Goal: Task Accomplishment & Management: Complete application form

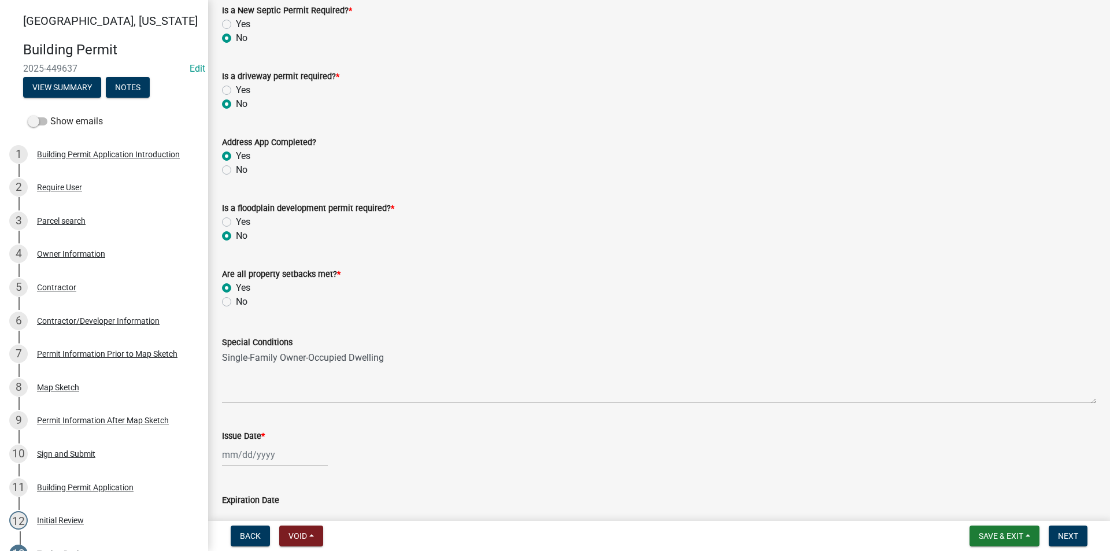
scroll to position [289, 0]
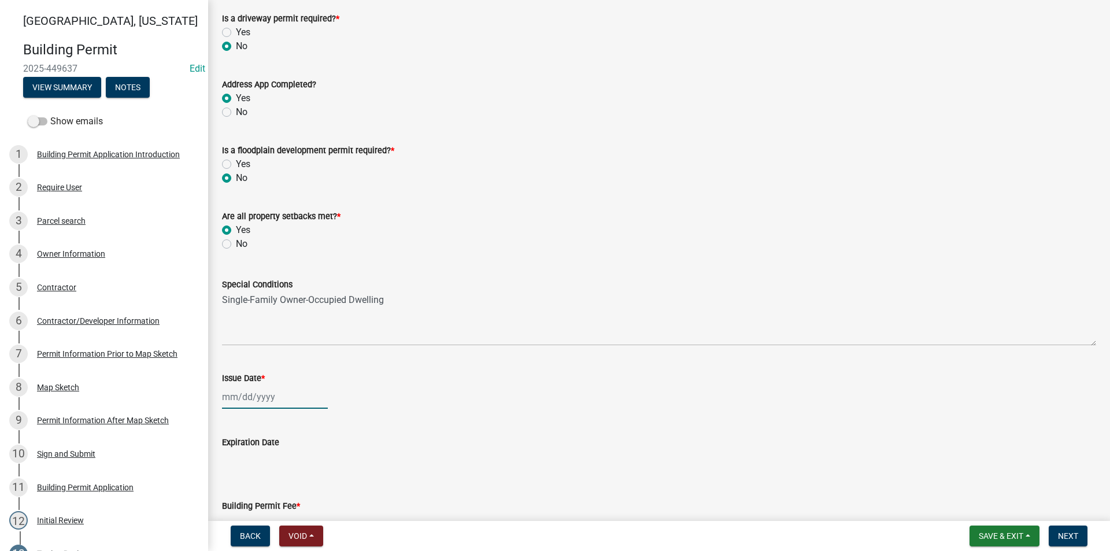
click at [243, 400] on div at bounding box center [275, 397] width 106 height 24
select select "8"
select select "2025"
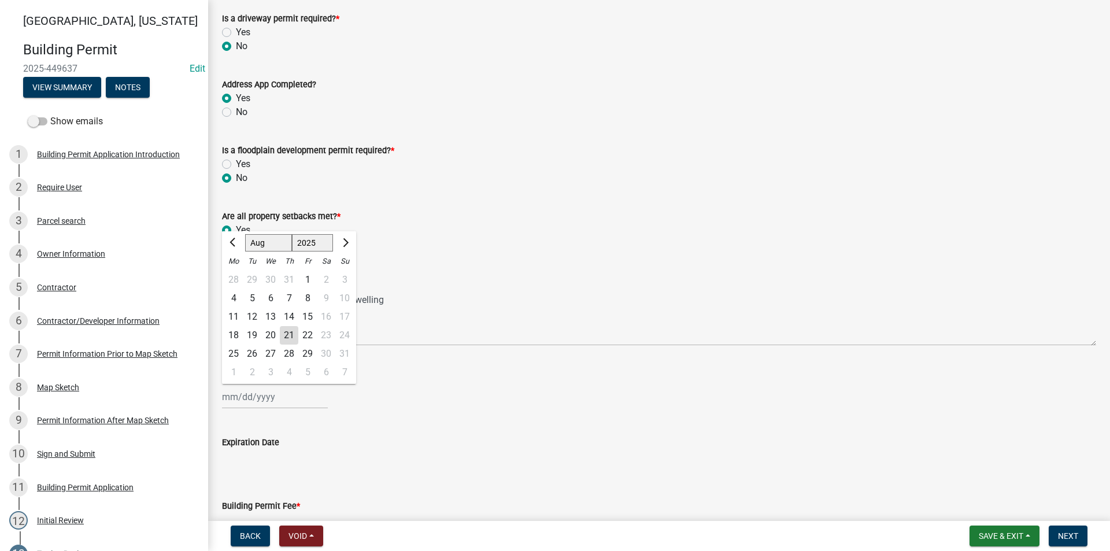
click at [293, 336] on div "21" at bounding box center [289, 335] width 18 height 18
type input "[DATE]"
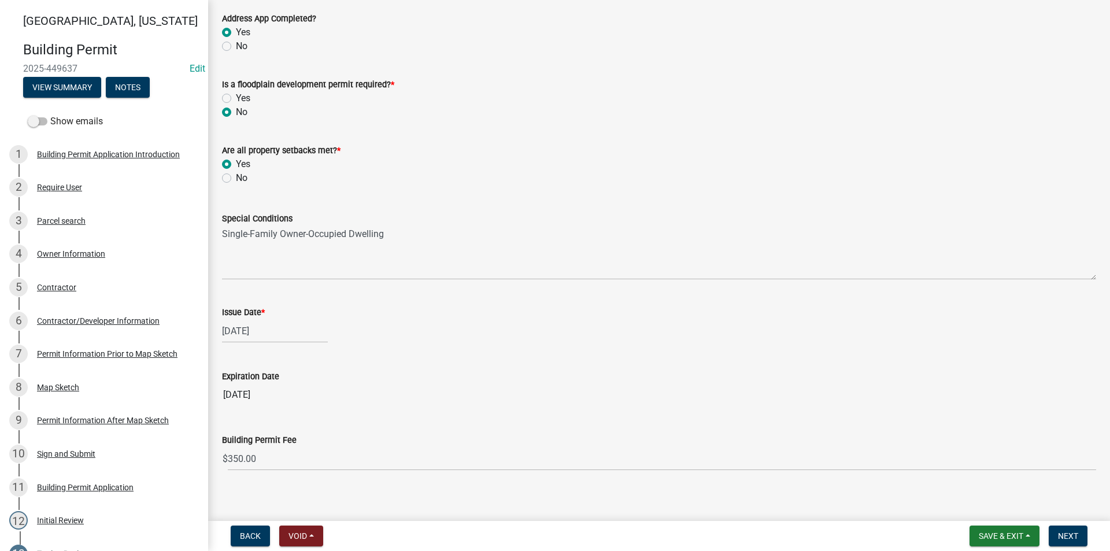
scroll to position [365, 0]
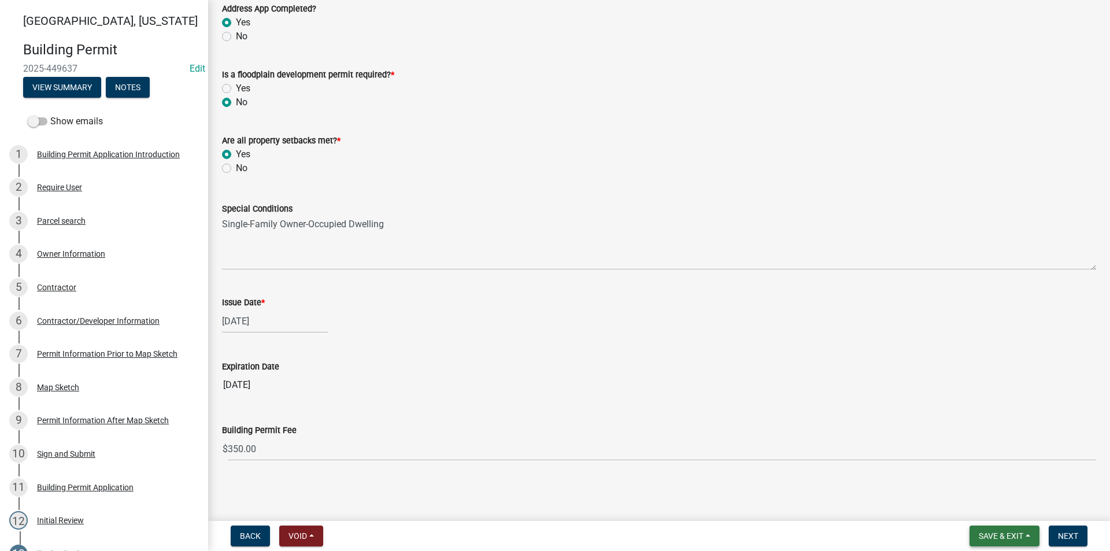
click at [1001, 537] on span "Save & Exit" at bounding box center [1000, 535] width 44 height 9
click at [1059, 485] on main "Zoning Review share Share Today 07/28/2025 Zoning District Agricultural Commerc…" at bounding box center [659, 258] width 902 height 516
click at [1071, 531] on span "Next" at bounding box center [1068, 535] width 20 height 9
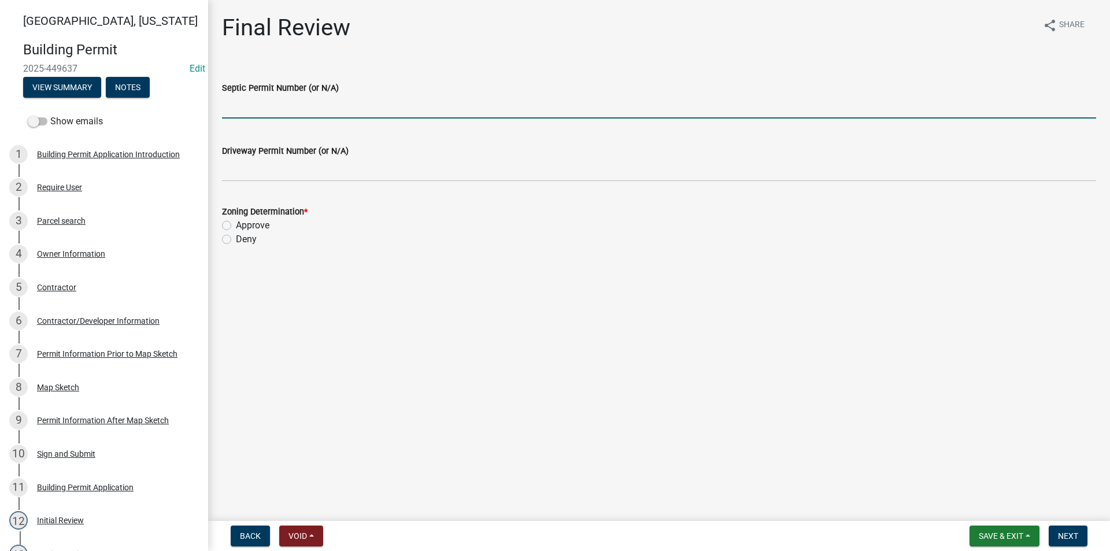
click at [254, 106] on input "Septic Permit Number (or N/A)" at bounding box center [659, 107] width 874 height 24
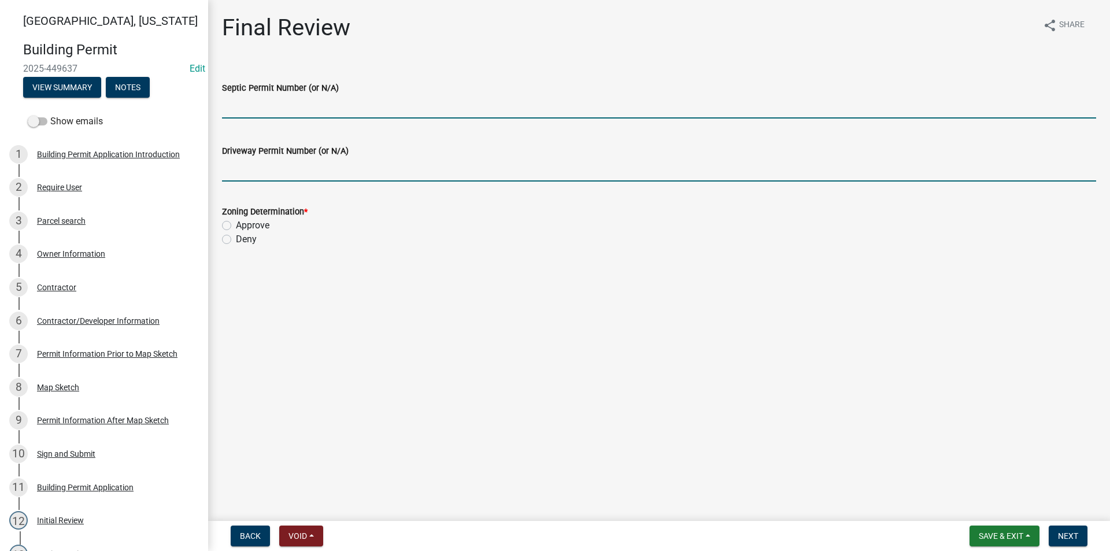
click at [267, 177] on input "Driveway Permit Number (or N/A)" at bounding box center [659, 170] width 874 height 24
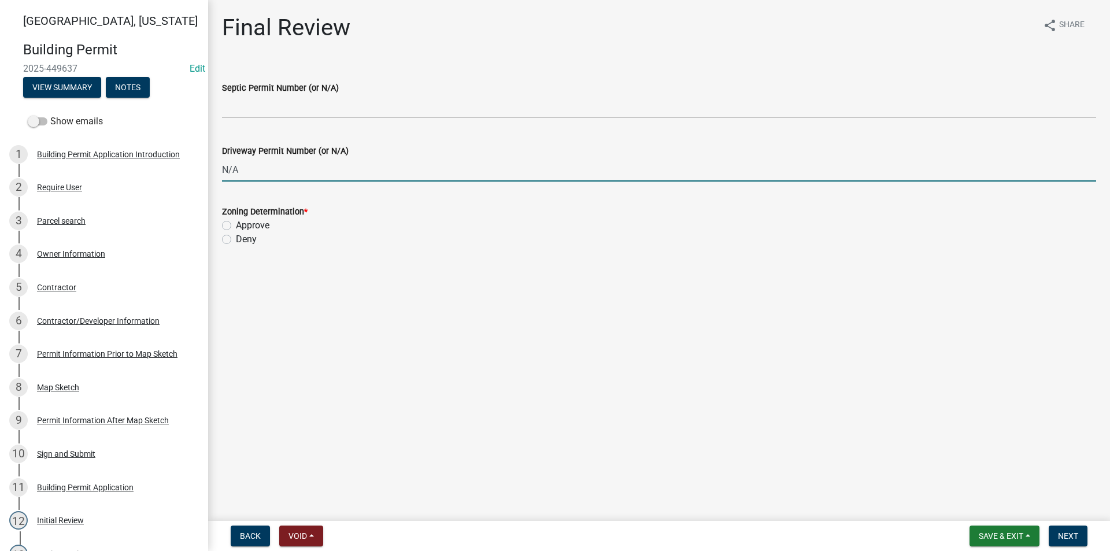
drag, startPoint x: 251, startPoint y: 172, endPoint x: 216, endPoint y: 172, distance: 35.8
click at [216, 171] on div "Driveway Permit Number (or N/A) N/A" at bounding box center [658, 155] width 891 height 54
type input "P"
type input "N/A"
click at [76, 324] on div "Contractor/Developer Information" at bounding box center [98, 321] width 123 height 8
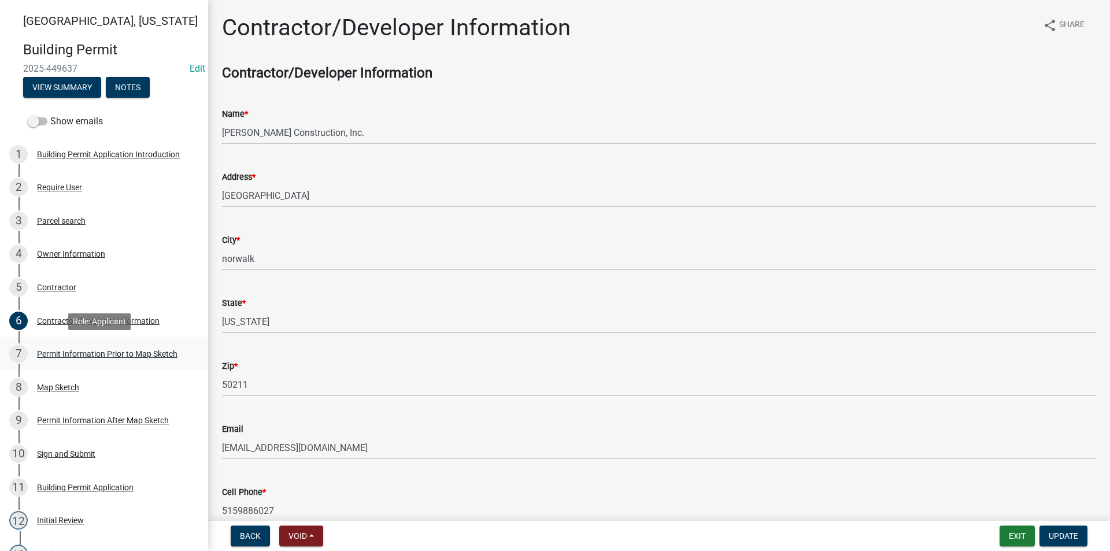
click at [91, 353] on div "Permit Information Prior to Map Sketch" at bounding box center [107, 354] width 140 height 8
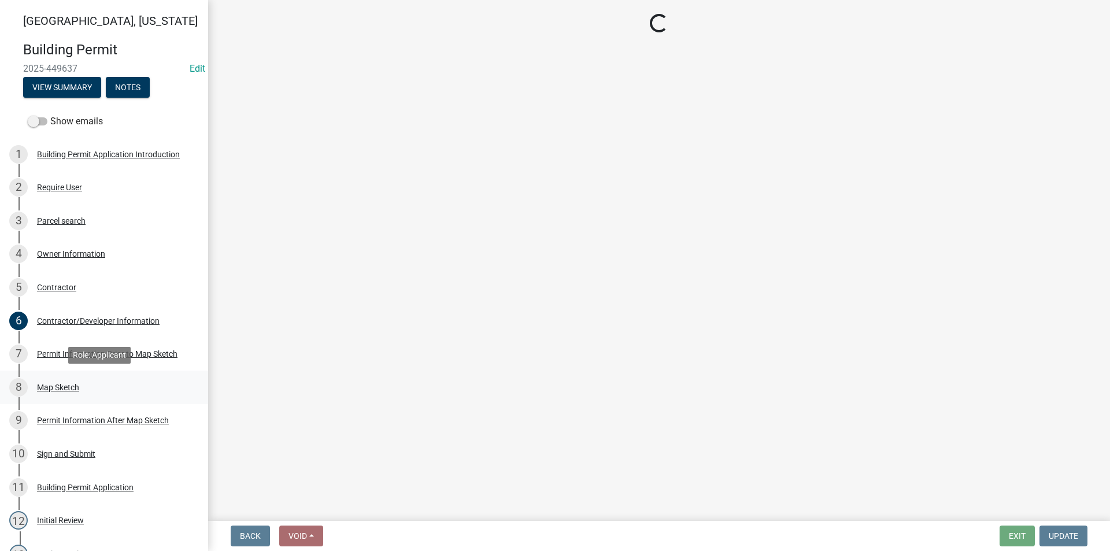
select select "a49c4d85-9322-4418-a7e6-1e9842da0762"
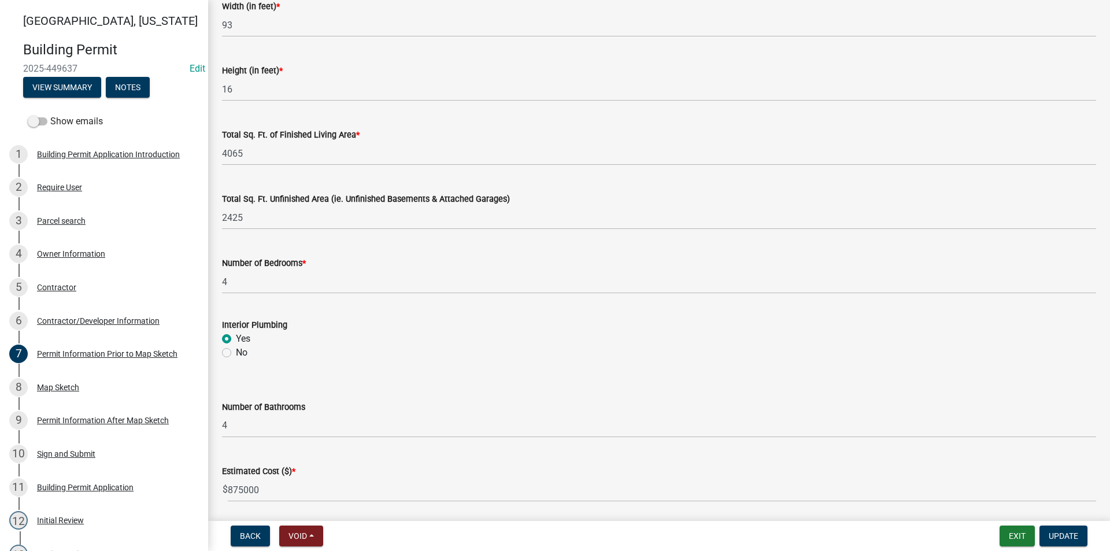
scroll to position [735, 0]
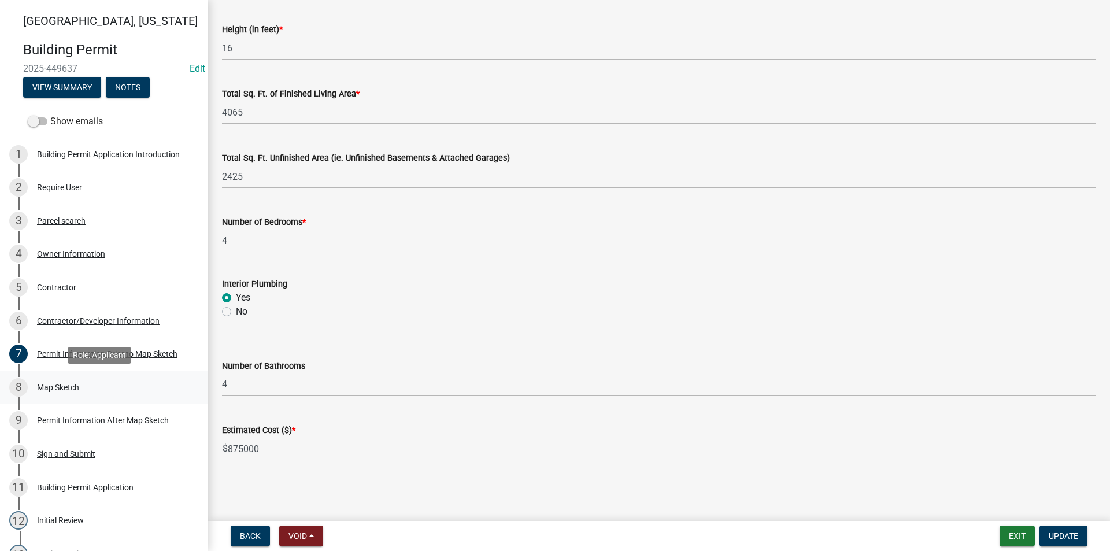
click at [75, 381] on div "8 Map Sketch" at bounding box center [99, 387] width 180 height 18
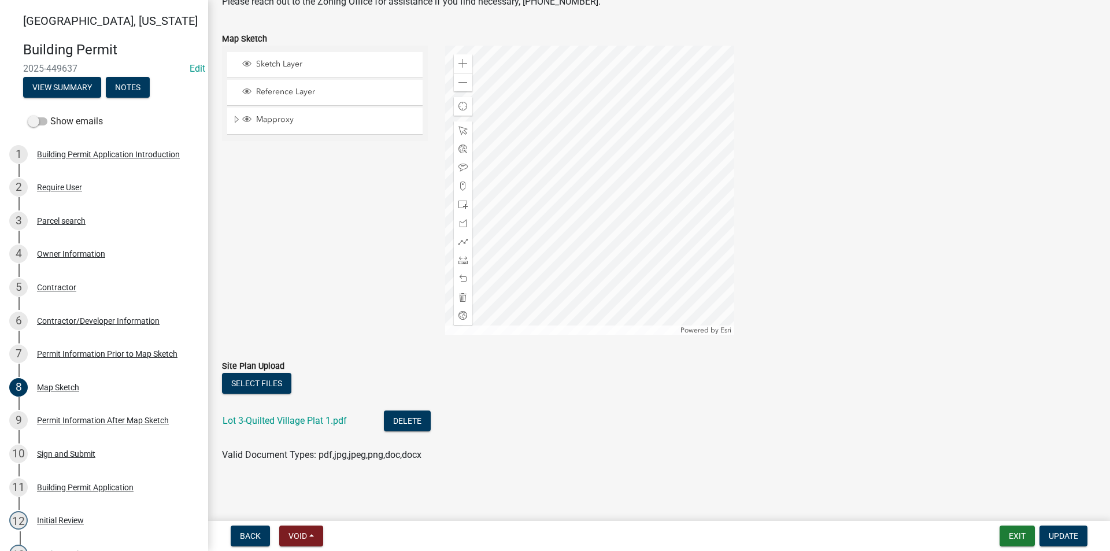
scroll to position [164, 0]
click at [291, 416] on link "Lot 3-Quilted Village Plat 1.pdf" at bounding box center [284, 419] width 124 height 11
click at [95, 410] on link "9 Permit Information After Map Sketch" at bounding box center [104, 421] width 208 height 34
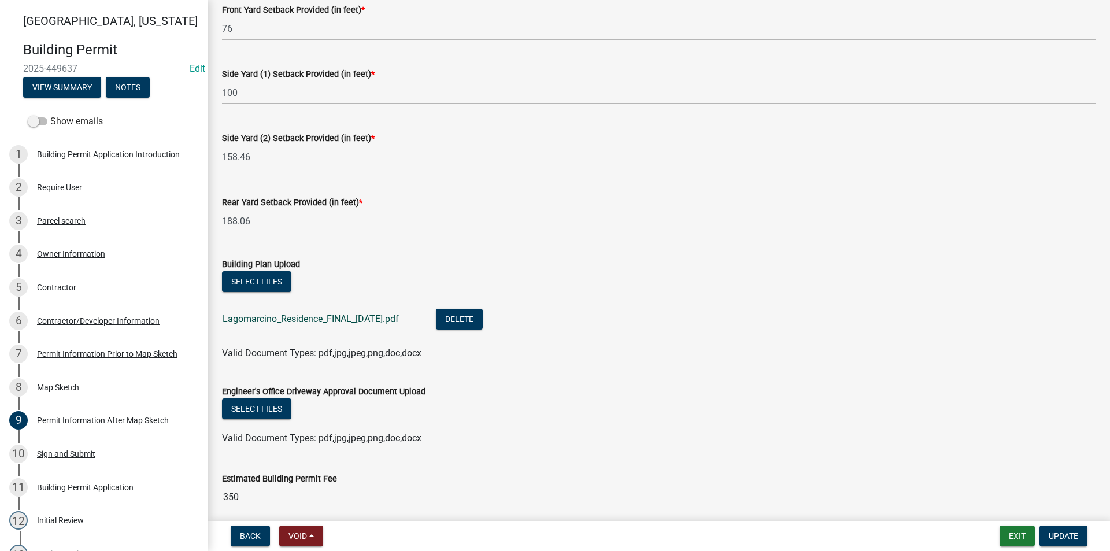
scroll to position [221, 0]
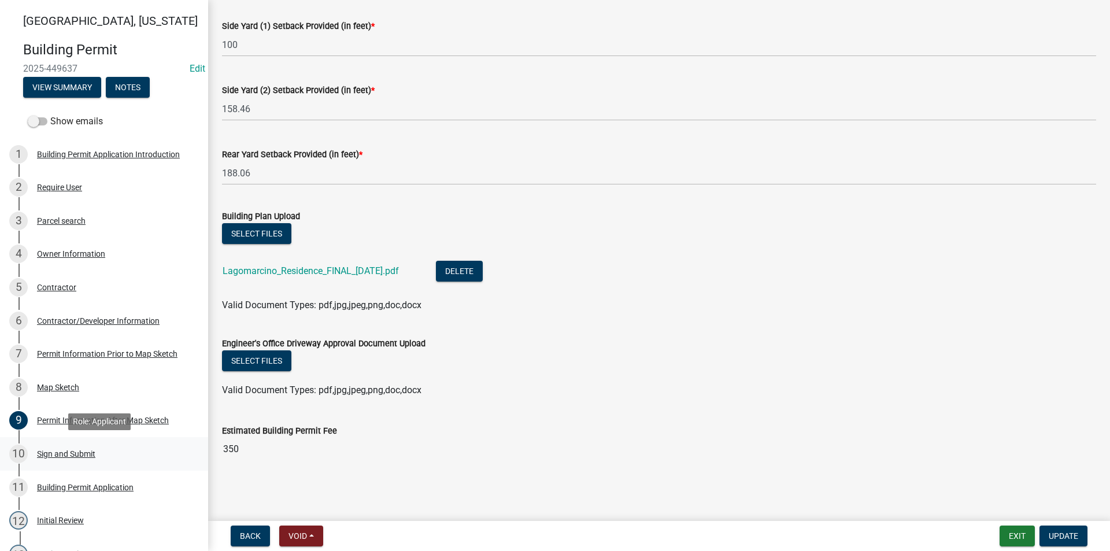
click at [73, 459] on div "10 Sign and Submit" at bounding box center [99, 453] width 180 height 18
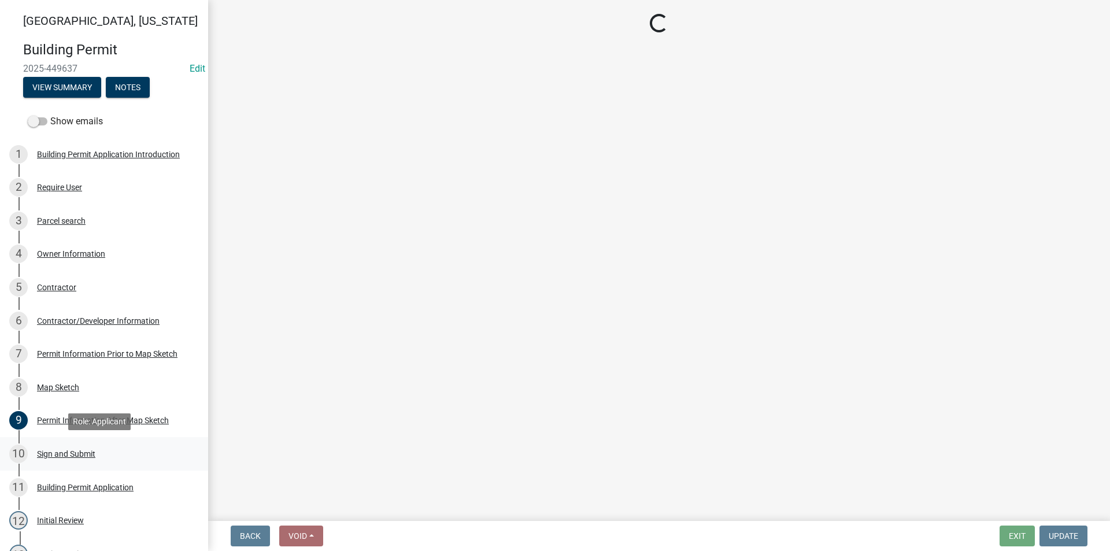
scroll to position [0, 0]
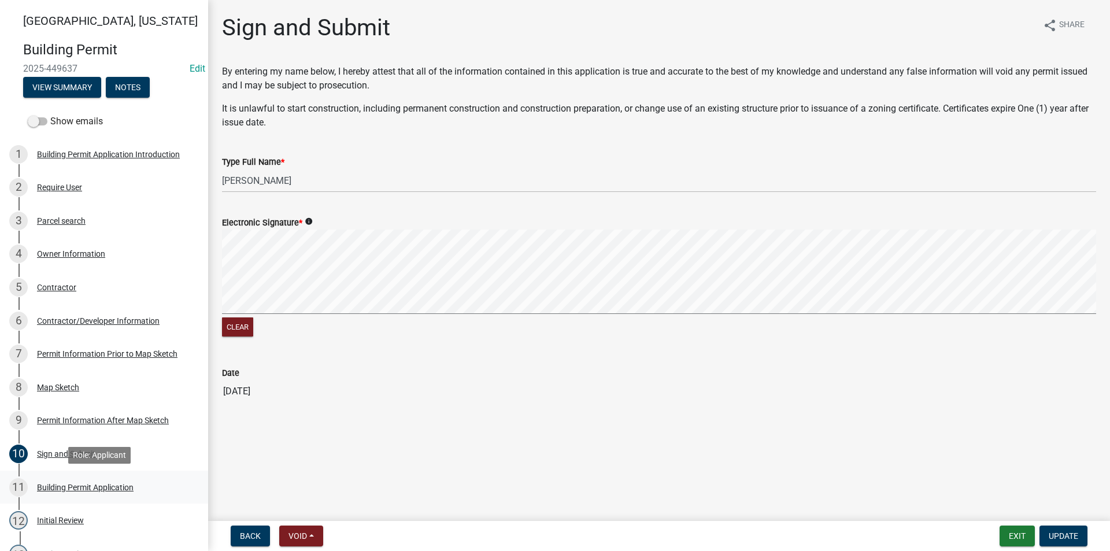
click at [78, 487] on div "Building Permit Application" at bounding box center [85, 487] width 97 height 8
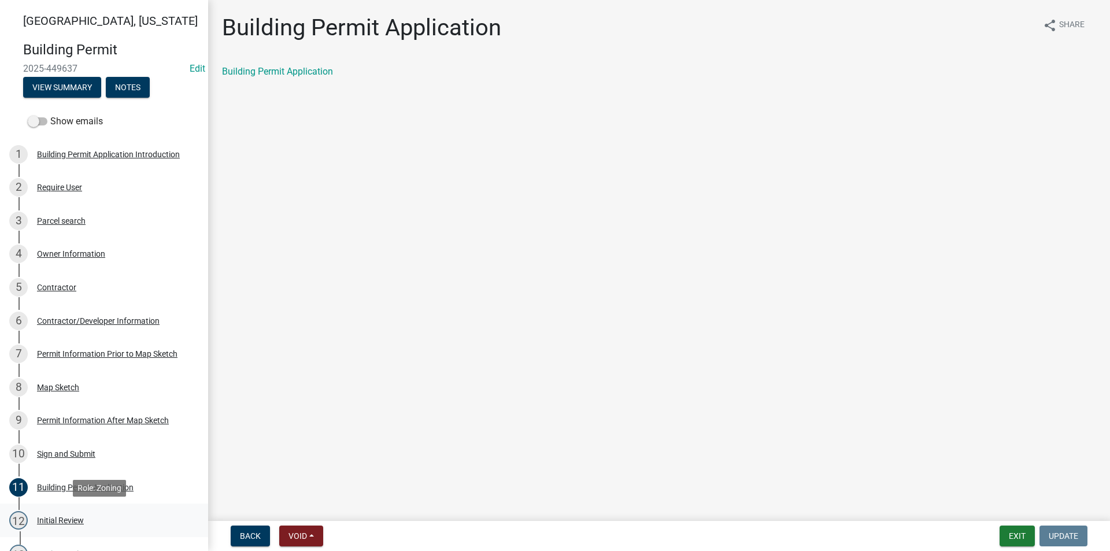
click at [68, 520] on div "Initial Review" at bounding box center [60, 520] width 47 height 8
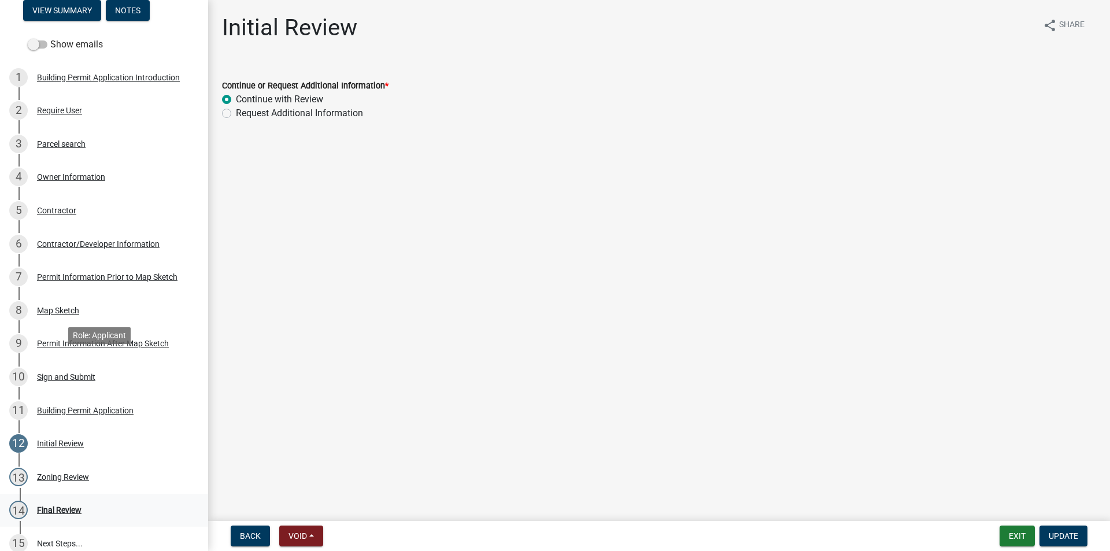
scroll to position [194, 0]
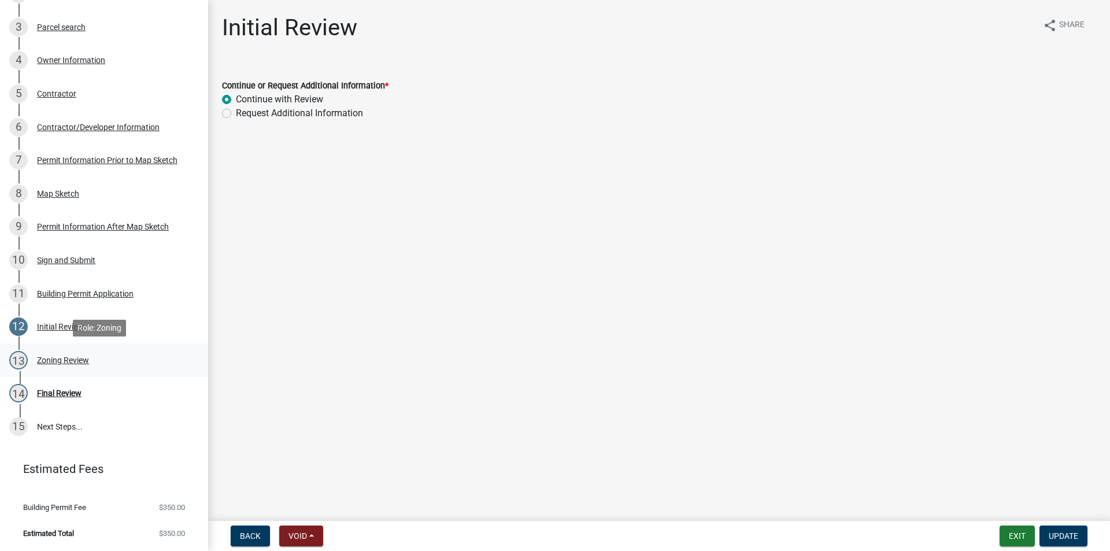
click at [61, 353] on div "13 Zoning Review" at bounding box center [99, 360] width 180 height 18
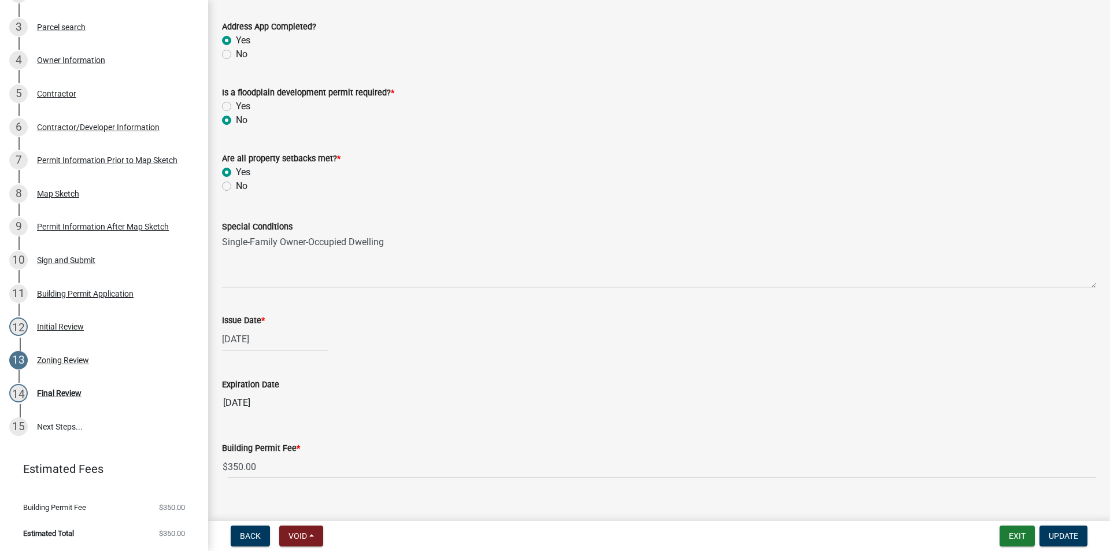
scroll to position [365, 0]
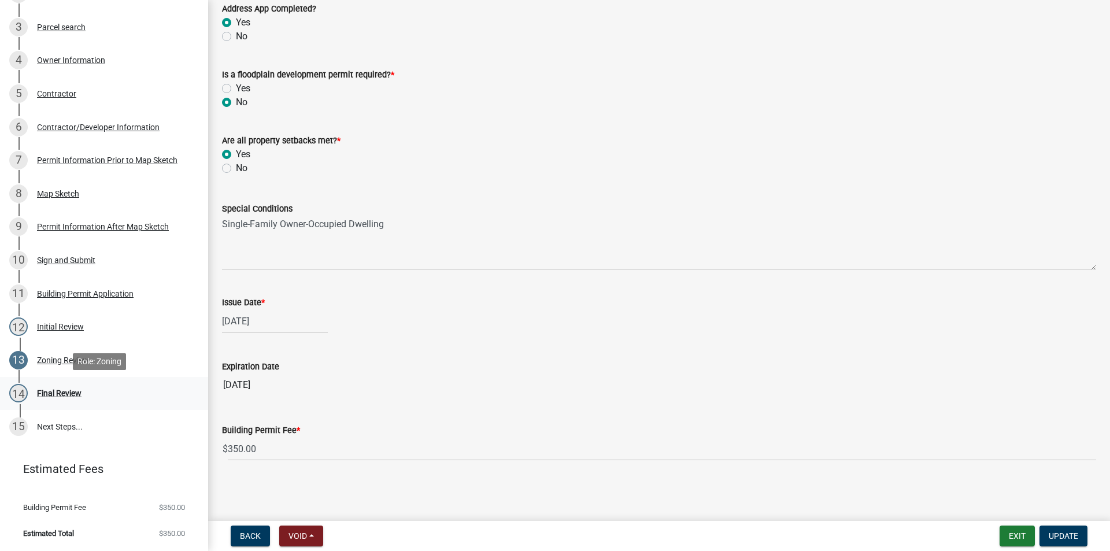
click at [56, 396] on div "Final Review" at bounding box center [59, 393] width 44 height 8
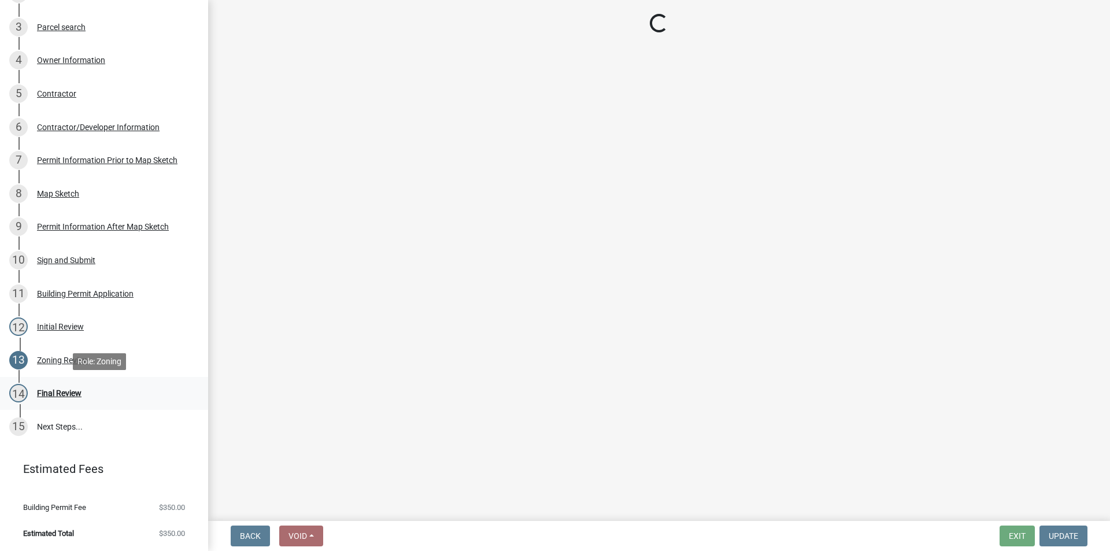
scroll to position [0, 0]
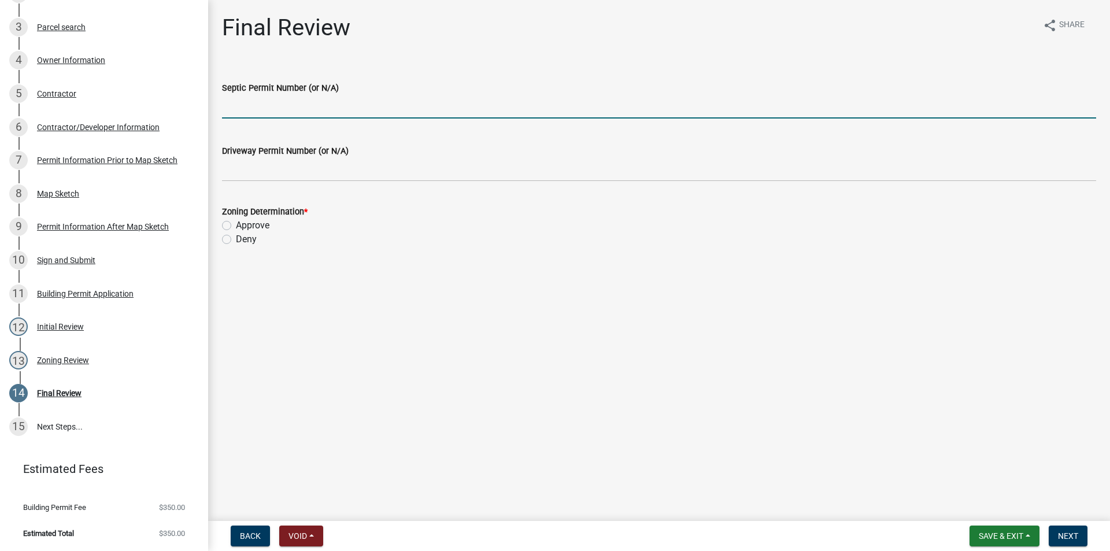
click at [261, 116] on input "Septic Permit Number (or N/A)" at bounding box center [659, 107] width 874 height 24
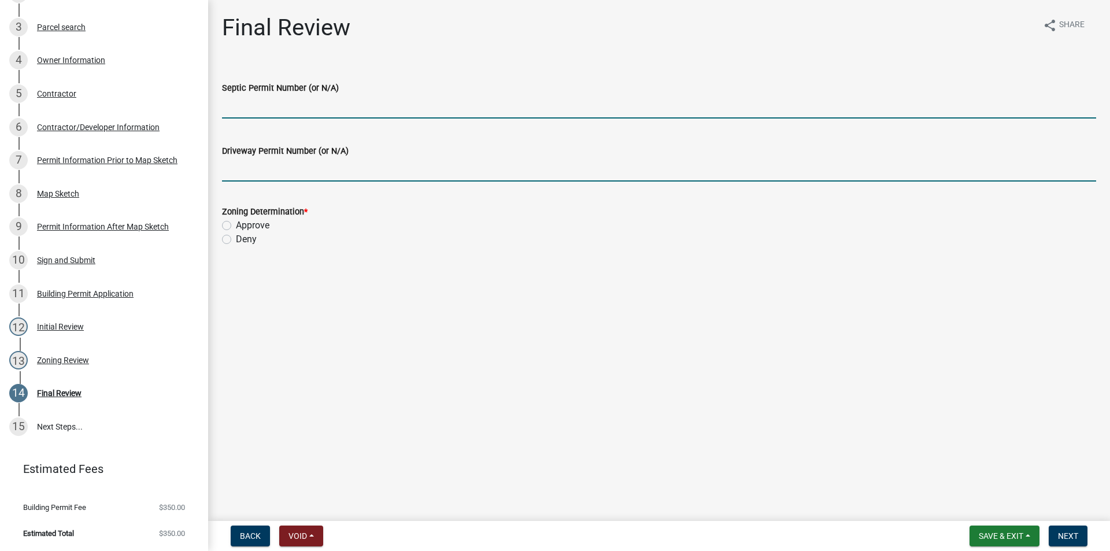
click at [277, 175] on input "Driveway Permit Number (or N/A)" at bounding box center [659, 170] width 874 height 24
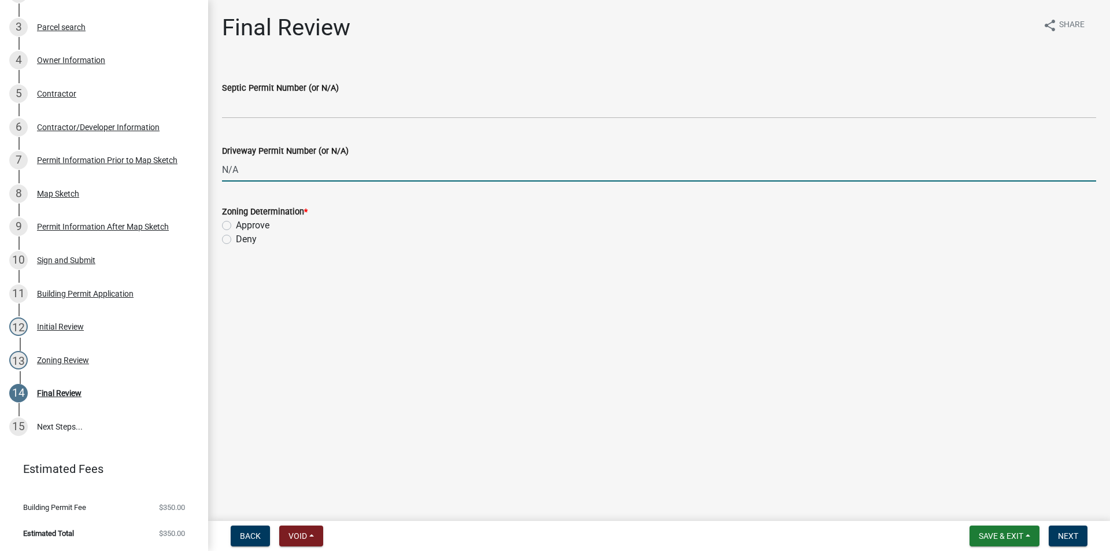
type input "N/A"
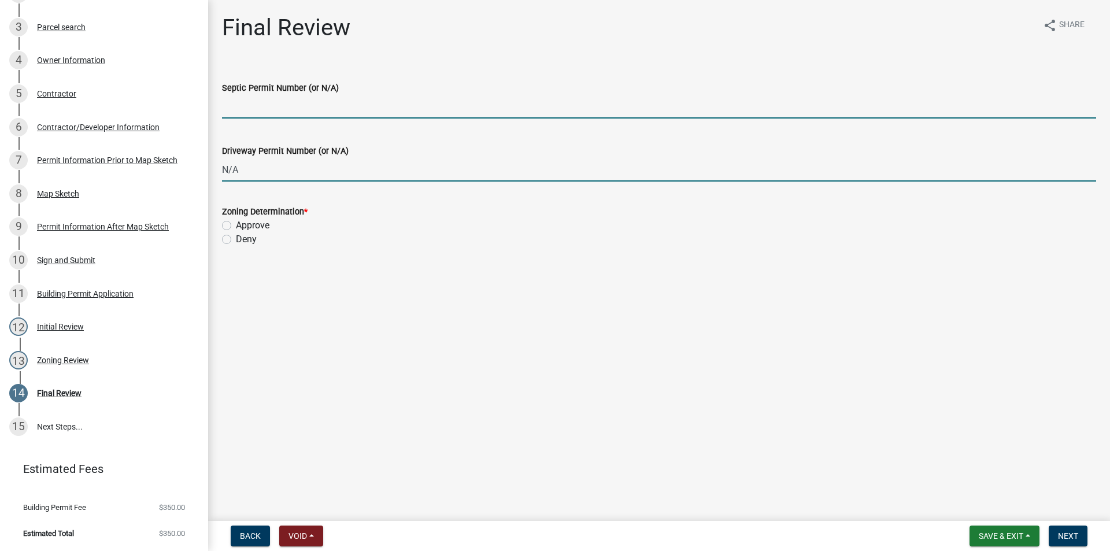
click at [246, 109] on input "Septic Permit Number (or N/A)" at bounding box center [659, 107] width 874 height 24
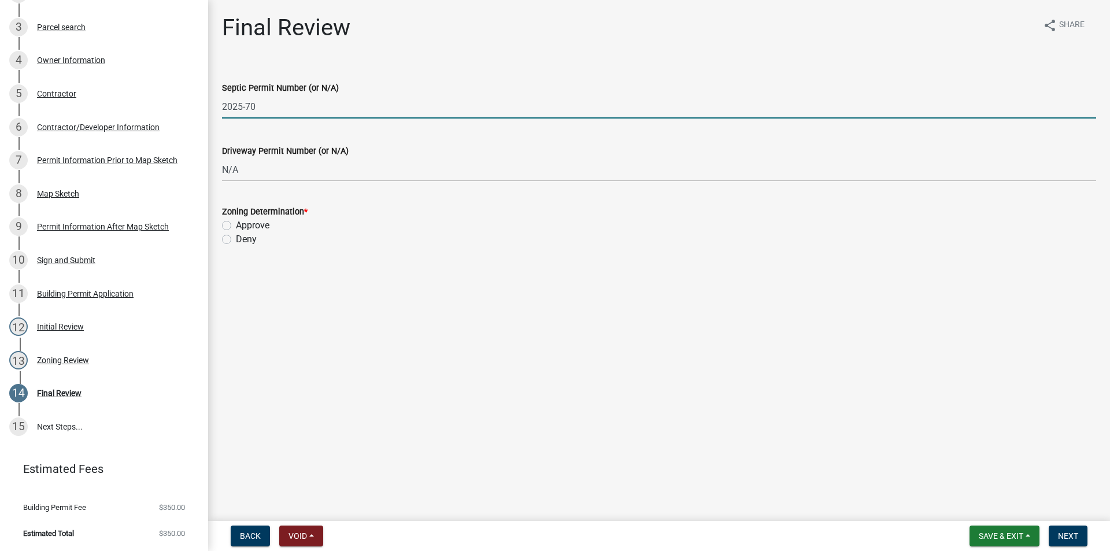
type input "2025-70"
click at [236, 225] on label "Approve" at bounding box center [253, 225] width 34 height 14
click at [236, 225] on input "Approve" at bounding box center [240, 222] width 8 height 8
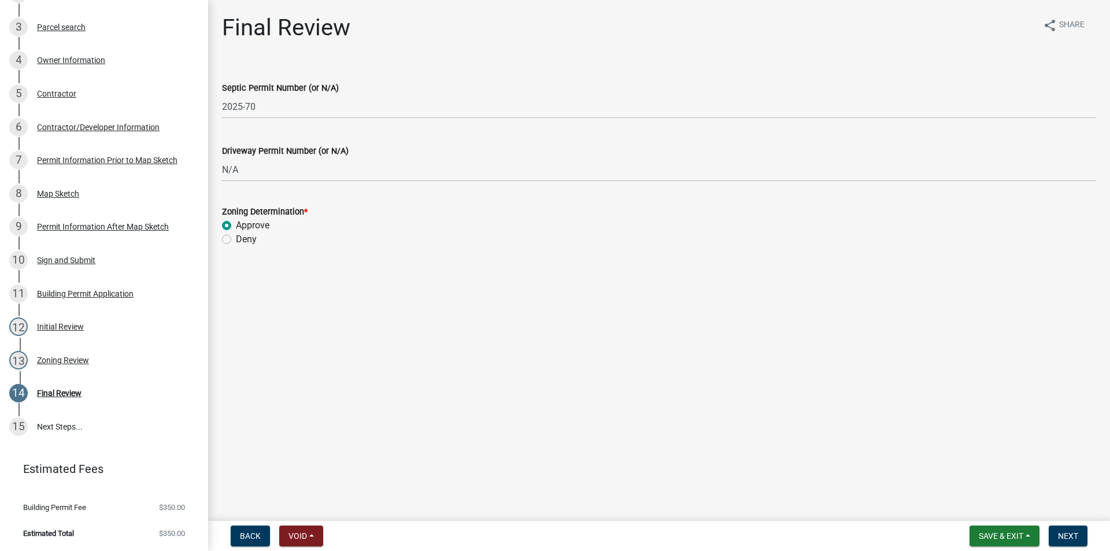
radio input "true"
click at [1070, 533] on span "Next" at bounding box center [1068, 535] width 20 height 9
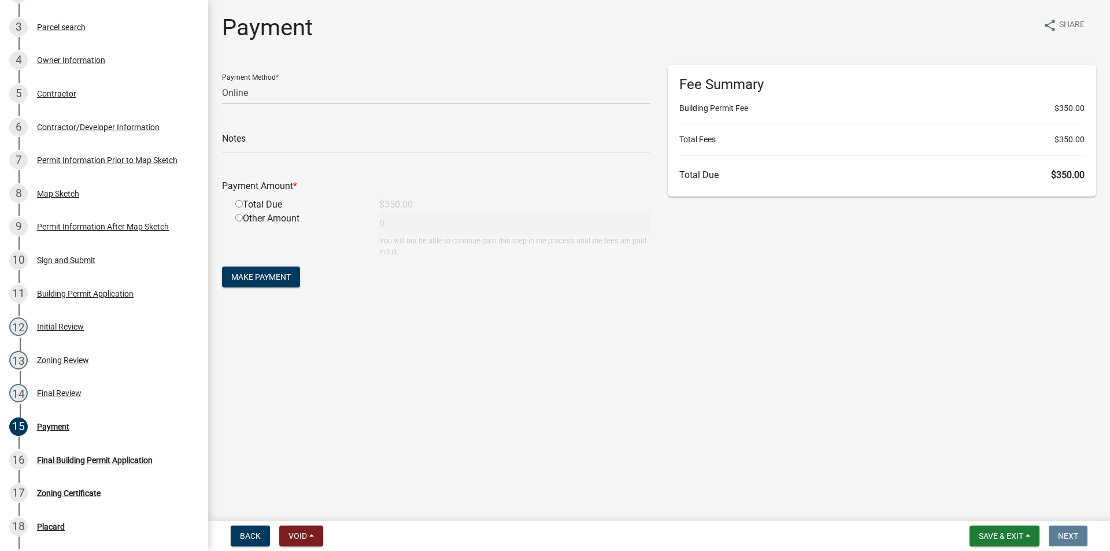
scroll to position [327, 0]
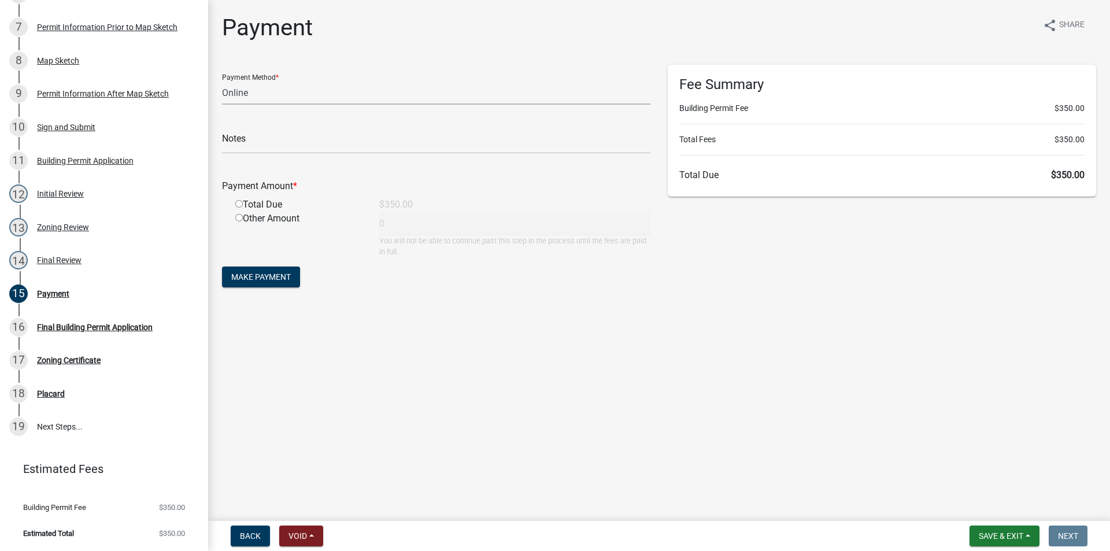
click at [251, 97] on select "Credit Card POS Check Cash Online" at bounding box center [436, 93] width 428 height 24
select select "1: 0"
click at [222, 81] on select "Credit Card POS Check Cash Online" at bounding box center [436, 93] width 428 height 24
click at [275, 137] on input "text" at bounding box center [436, 142] width 428 height 24
type input "193"
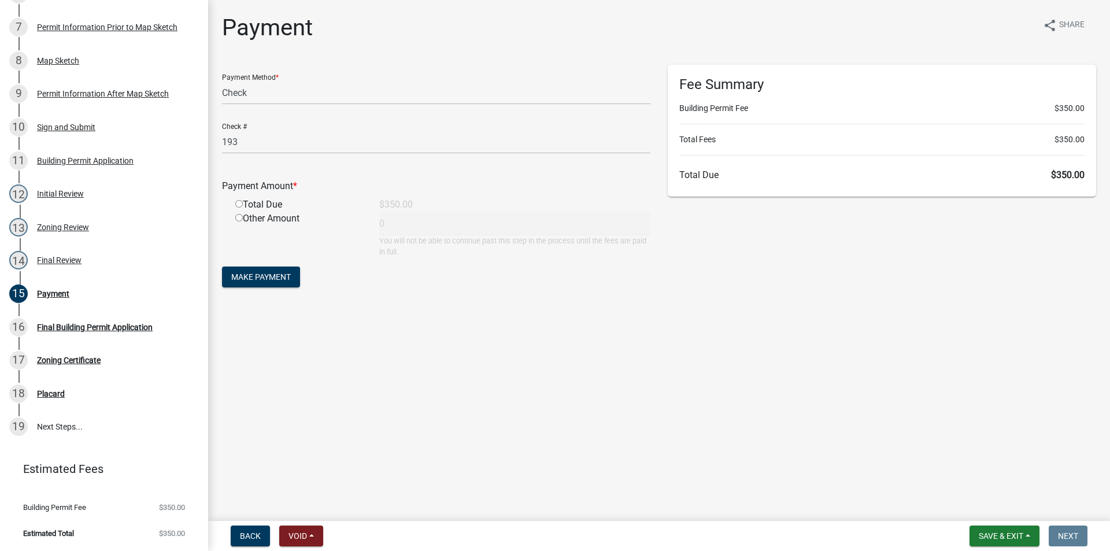
click at [239, 204] on input "radio" at bounding box center [239, 204] width 8 height 8
radio input "true"
type input "350"
click at [269, 275] on span "Make Payment" at bounding box center [261, 276] width 60 height 9
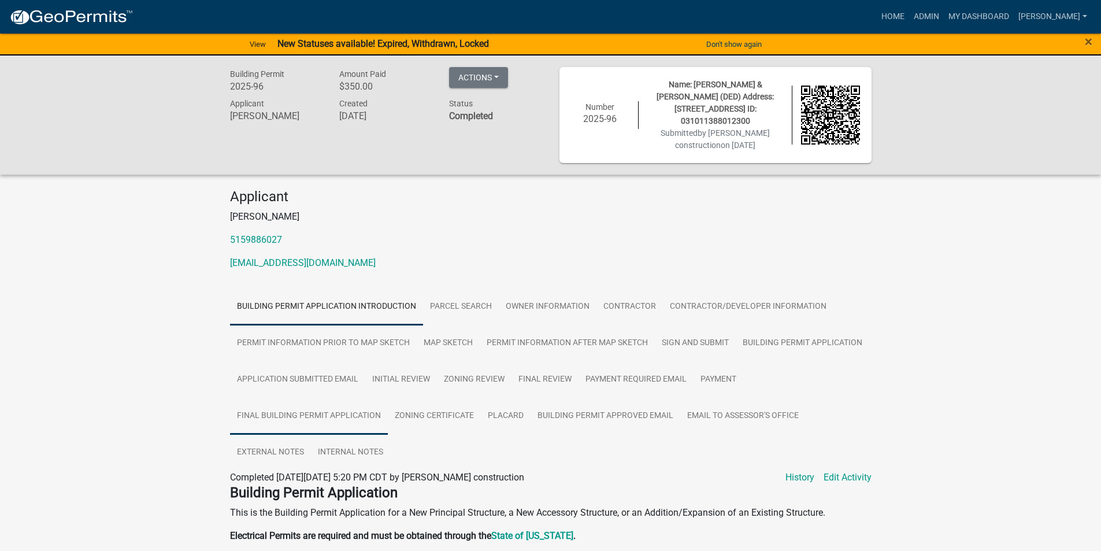
click at [342, 417] on link "Final Building Permit Application" at bounding box center [309, 416] width 158 height 37
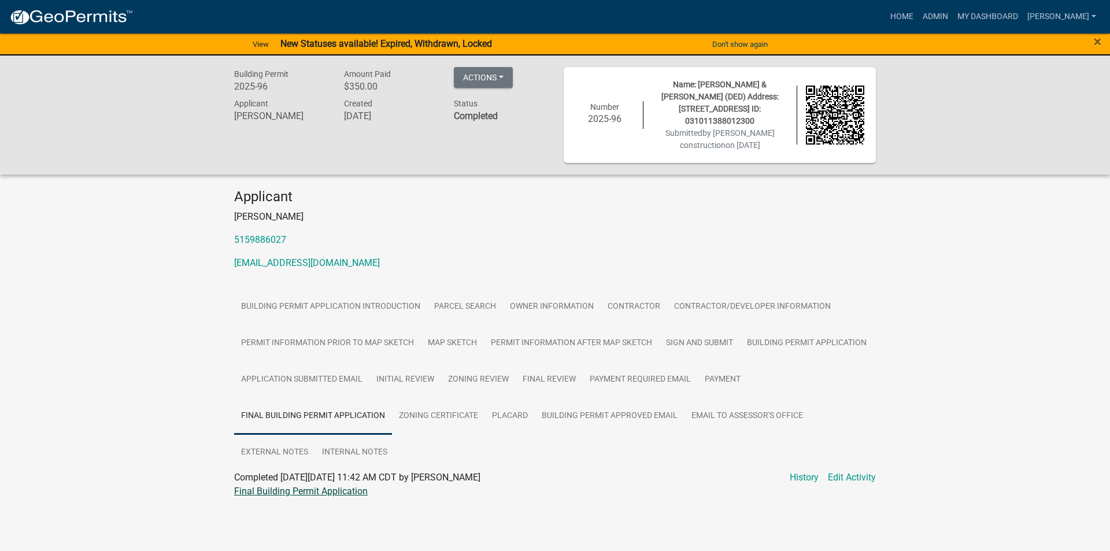
click at [343, 491] on link "Final Building Permit Application" at bounding box center [300, 490] width 133 height 11
click at [428, 416] on link "Zoning Certificate" at bounding box center [438, 416] width 93 height 37
click at [303, 494] on link "Zoning Certificate" at bounding box center [270, 490] width 72 height 11
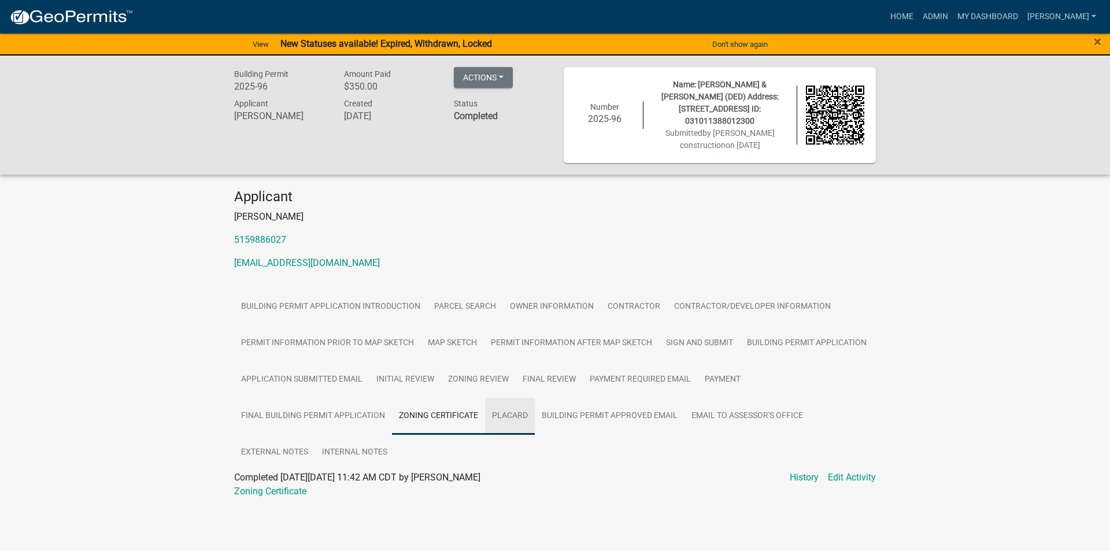
click at [516, 416] on link "Placard" at bounding box center [510, 416] width 50 height 37
click at [262, 489] on link "Placard" at bounding box center [249, 490] width 31 height 11
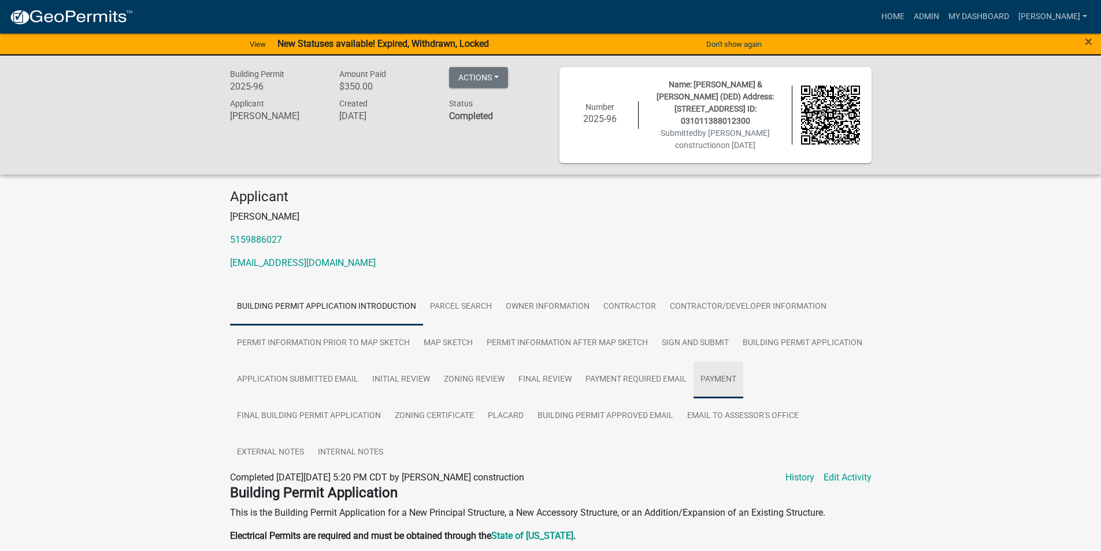
click at [724, 382] on link "Payment" at bounding box center [718, 379] width 50 height 37
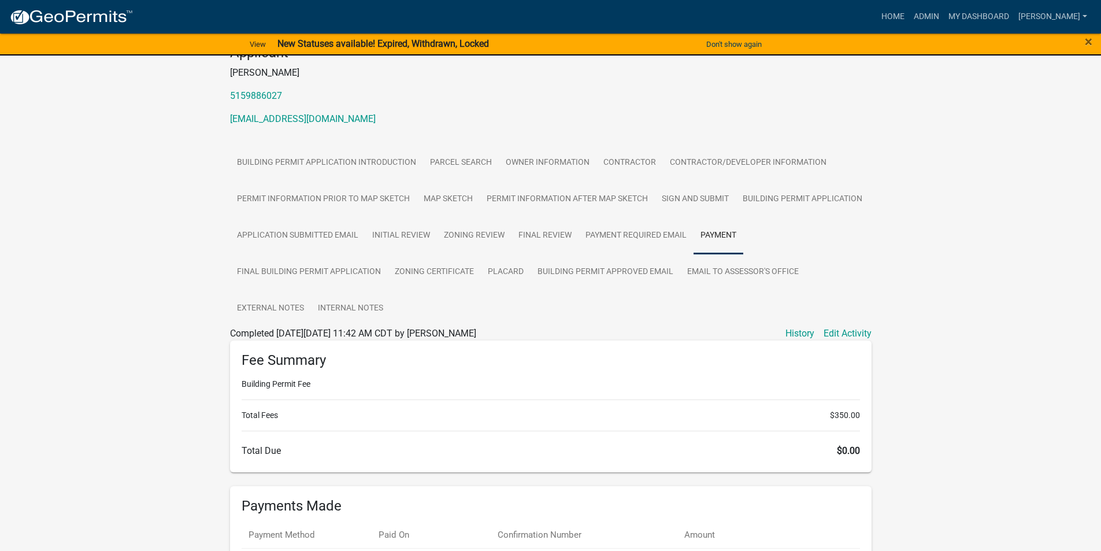
scroll to position [231, 0]
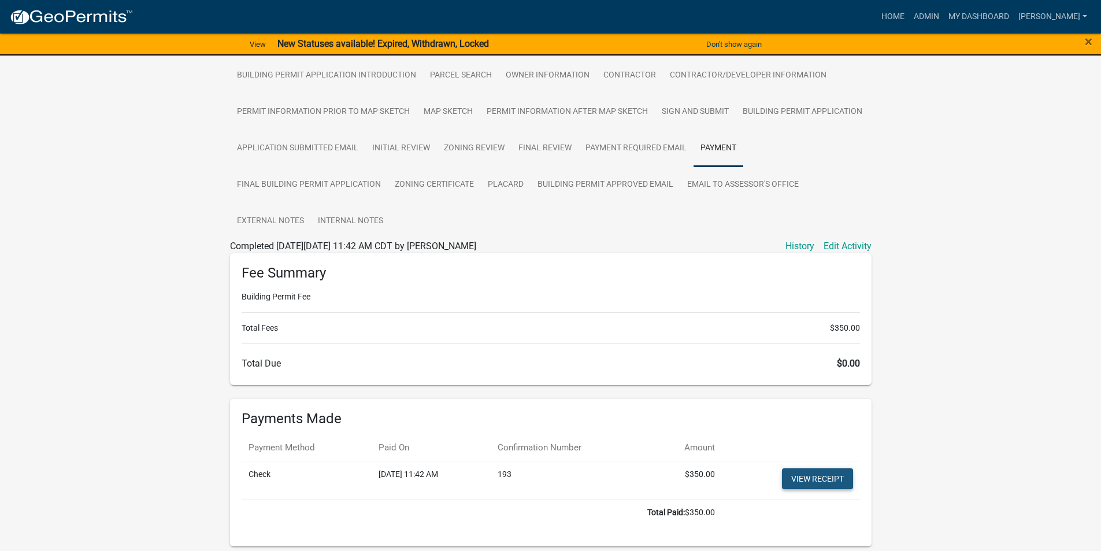
click at [813, 482] on link "View receipt" at bounding box center [817, 478] width 71 height 21
